Goal: Communication & Community: Participate in discussion

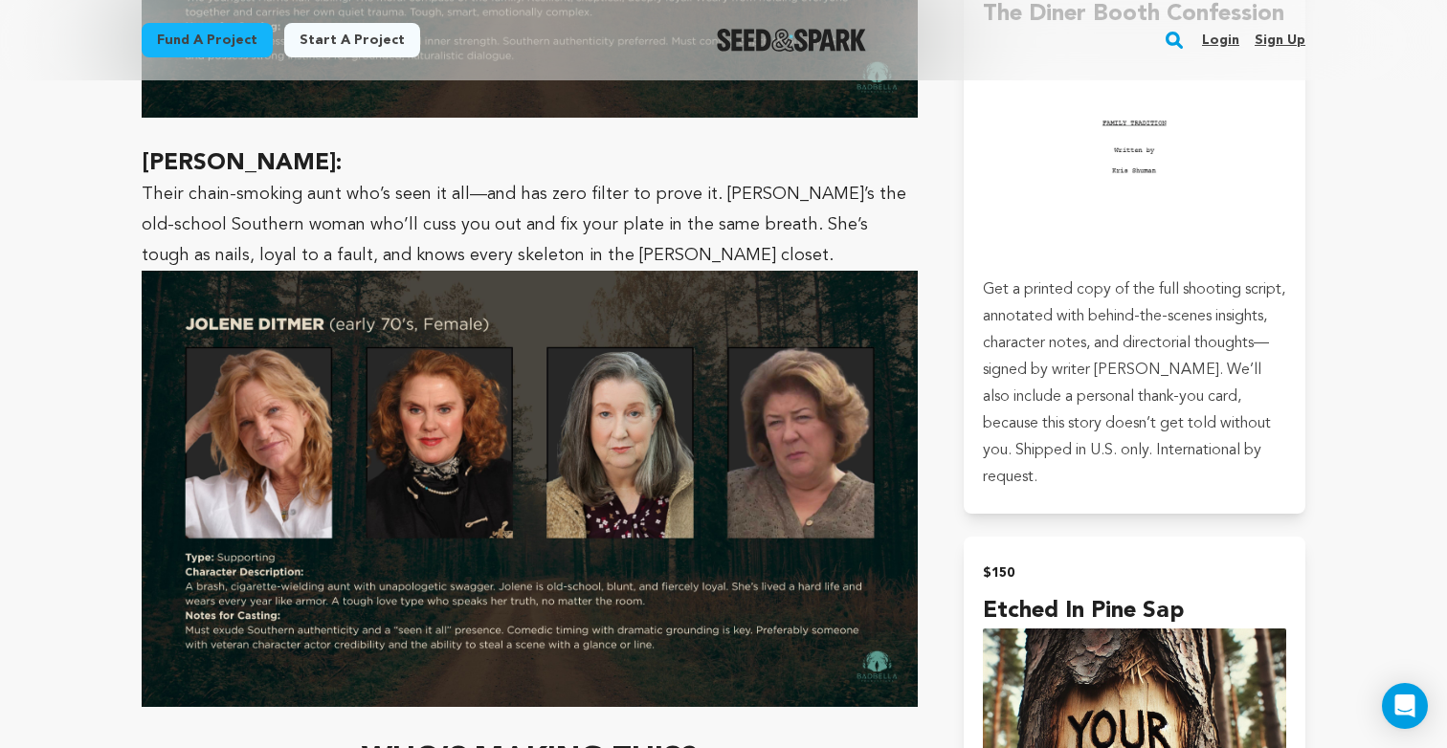
scroll to position [5460, 0]
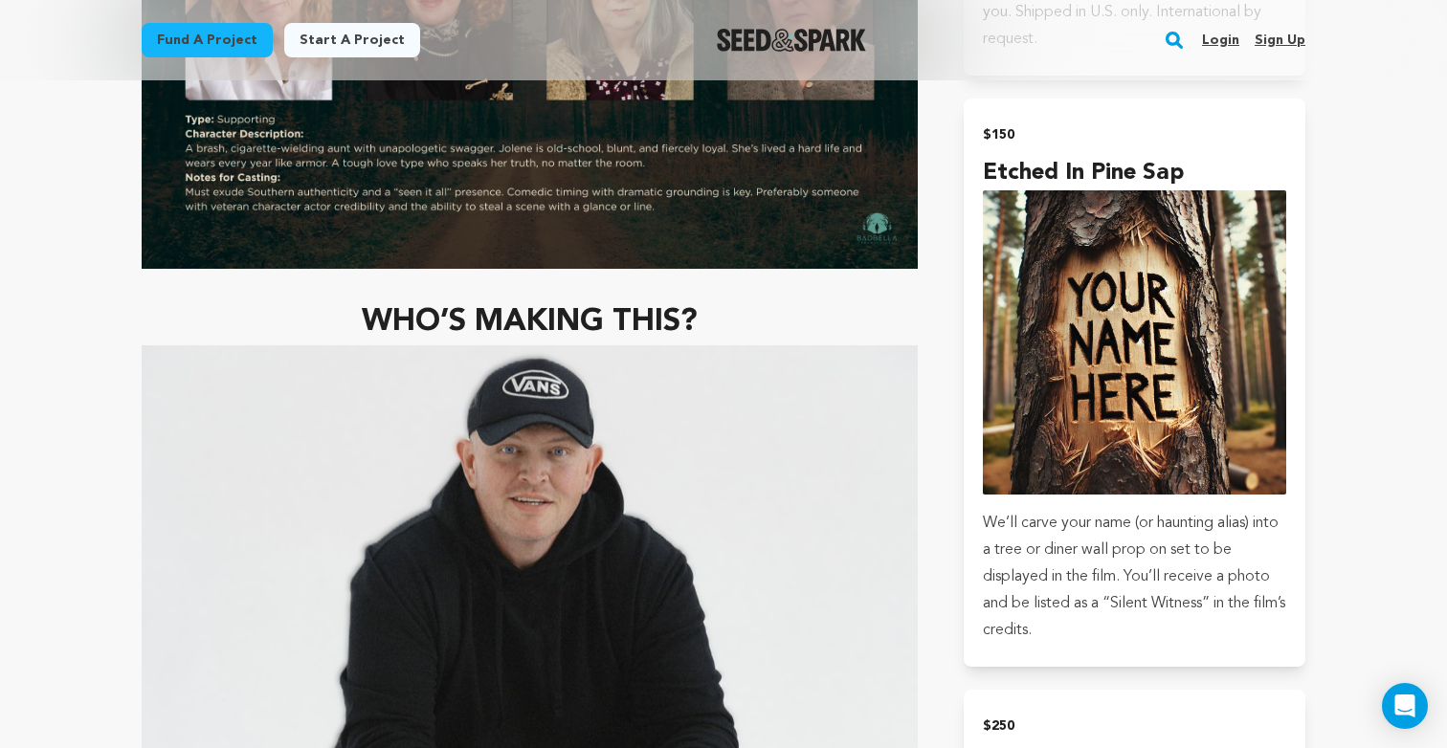
drag, startPoint x: 671, startPoint y: 401, endPoint x: 1196, endPoint y: 24, distance: 646.5
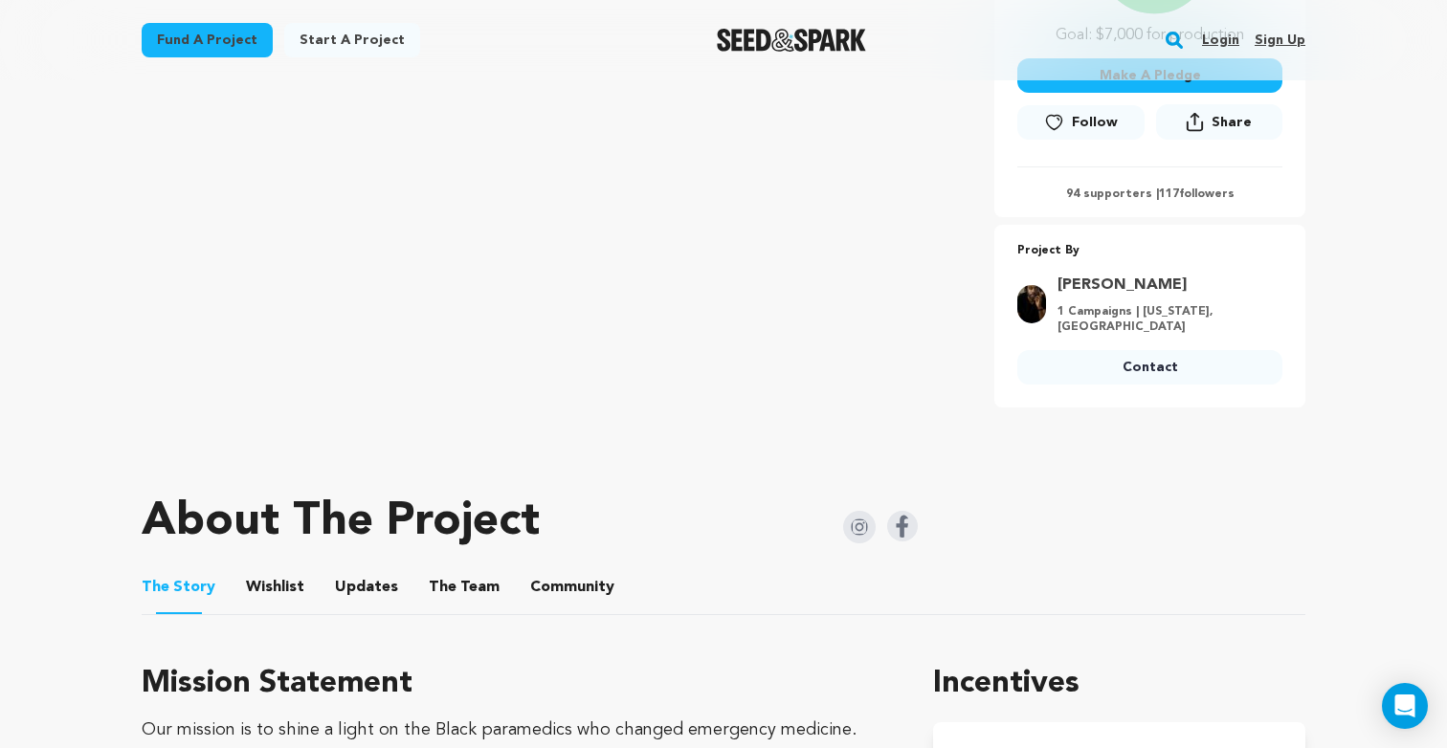
scroll to position [577, 0]
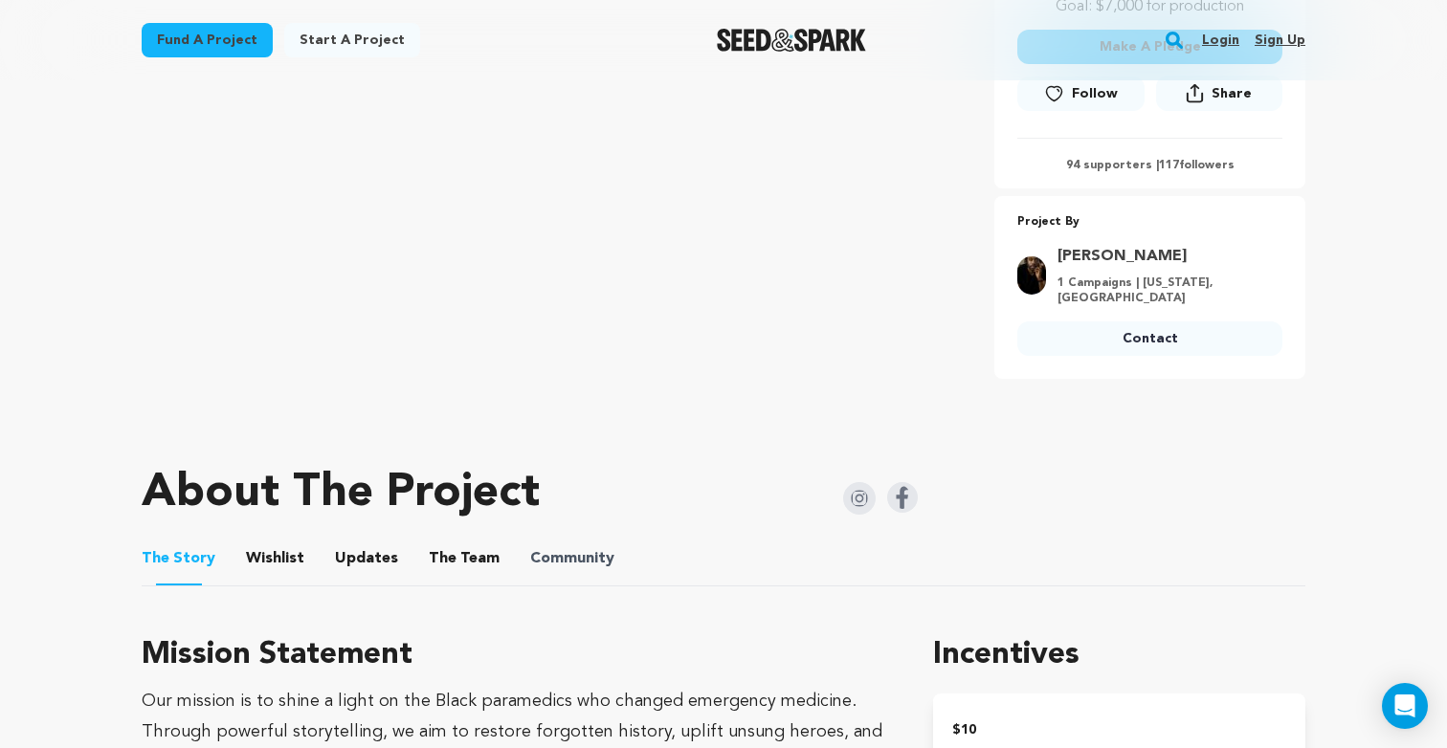
click at [534, 550] on span "Community" at bounding box center [572, 558] width 84 height 23
click at [549, 543] on button "Community" at bounding box center [572, 563] width 46 height 46
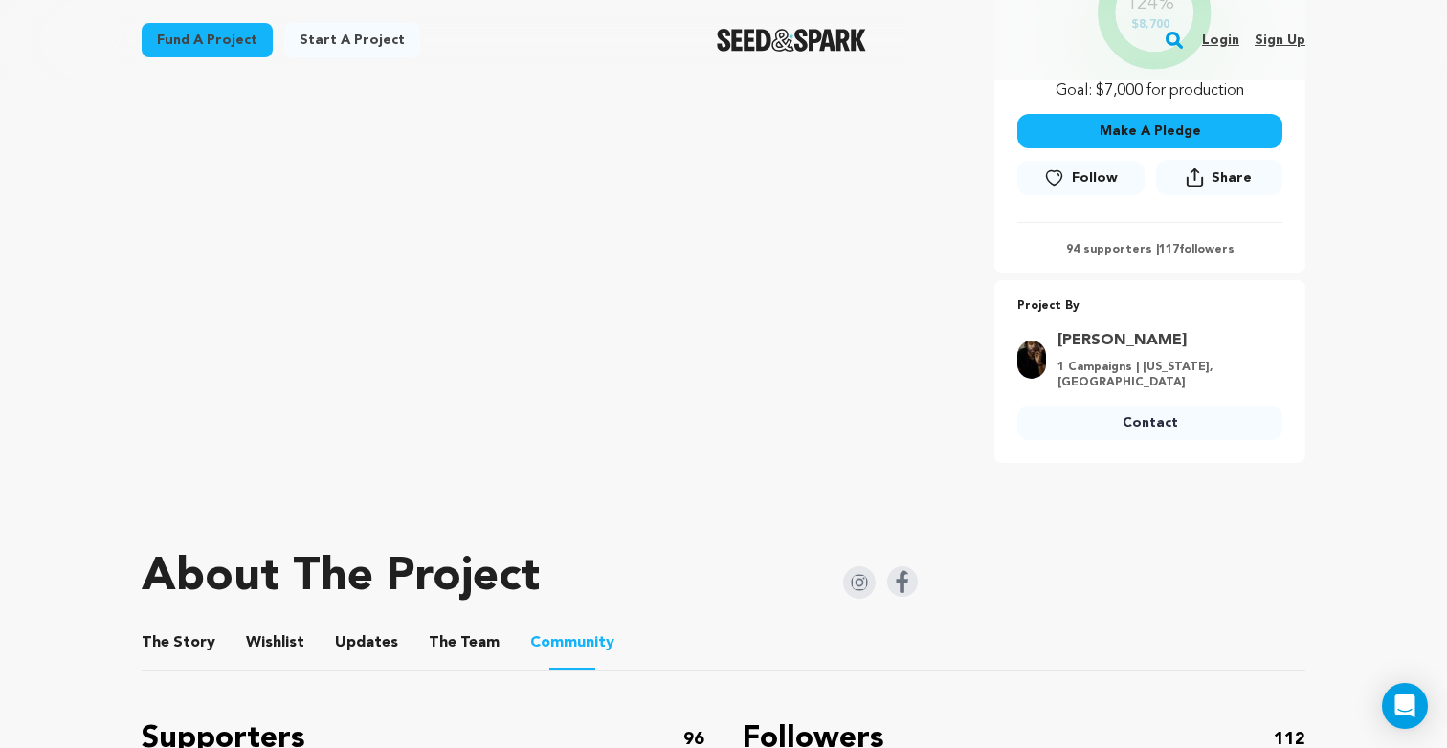
scroll to position [392, 0]
